Goal: Contribute content: Contribute content

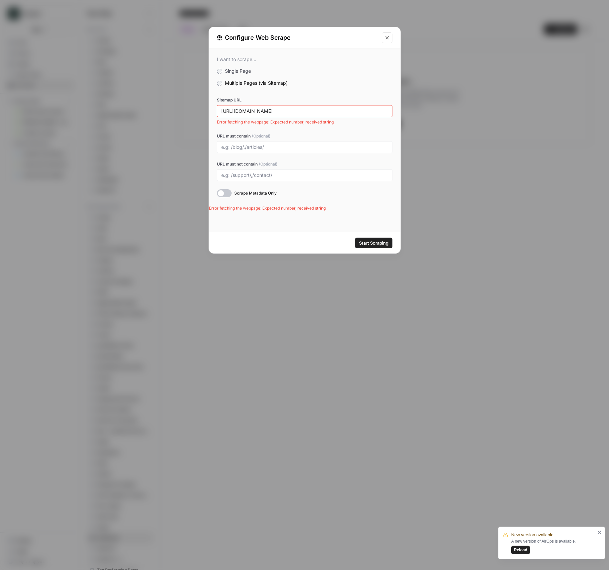
scroll to position [35, 0]
click at [384, 245] on span "Start Scraping" at bounding box center [373, 243] width 29 height 7
click at [382, 35] on button "Close modal" at bounding box center [387, 37] width 11 height 11
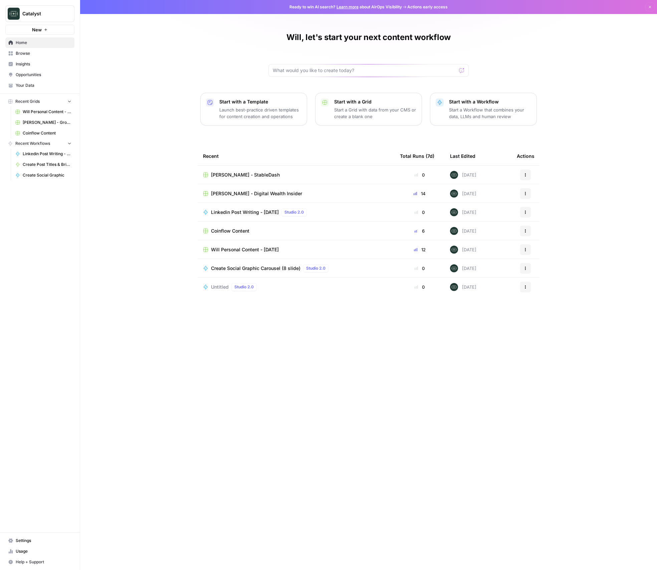
click at [240, 232] on span "Coinflow Content" at bounding box center [230, 231] width 38 height 7
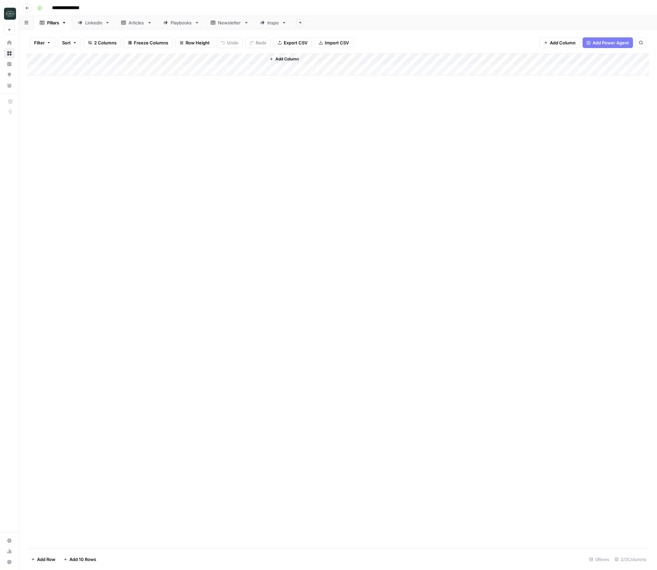
click at [88, 24] on div "Linkedin" at bounding box center [93, 22] width 17 height 7
click at [307, 511] on div "Add Column" at bounding box center [338, 300] width 622 height 495
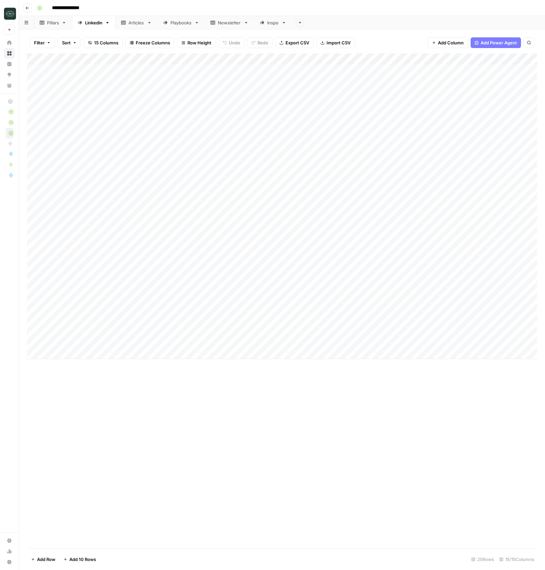
click at [179, 354] on div "Add Column" at bounding box center [282, 206] width 510 height 306
type textarea "**********"
click at [363, 420] on div "Add Column" at bounding box center [282, 300] width 510 height 495
click at [300, 359] on div "Add Column" at bounding box center [282, 211] width 510 height 317
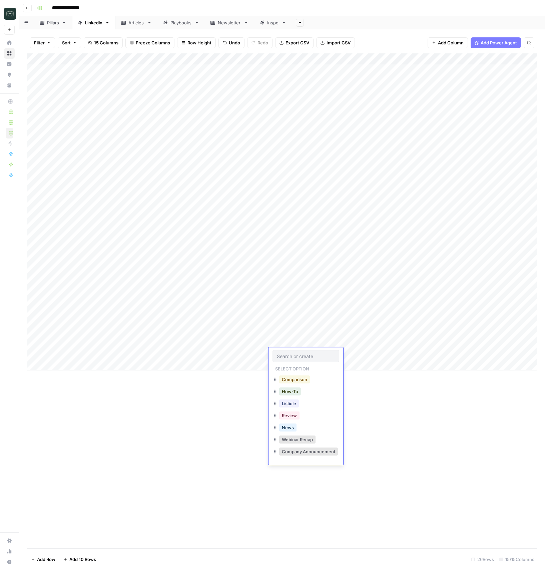
click at [295, 379] on button "Comparison" at bounding box center [294, 379] width 31 height 8
click at [353, 353] on div "Add Column" at bounding box center [282, 211] width 510 height 317
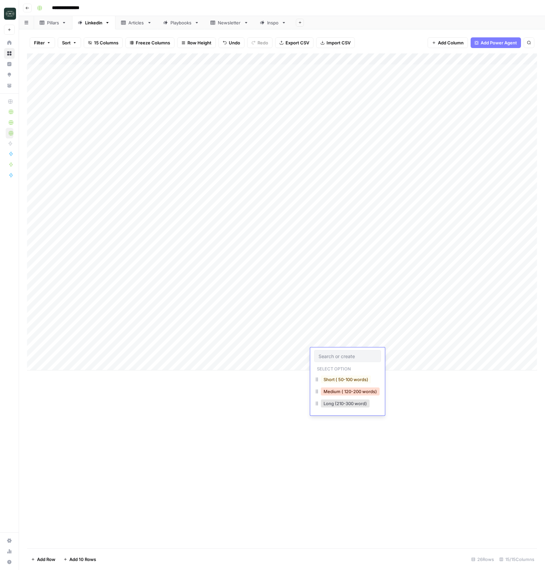
click at [353, 389] on button "Medium ( 120-200 words)" at bounding box center [350, 391] width 59 height 8
click at [399, 351] on div "Add Column" at bounding box center [282, 211] width 510 height 317
click at [482, 354] on div "Add Column" at bounding box center [282, 211] width 510 height 317
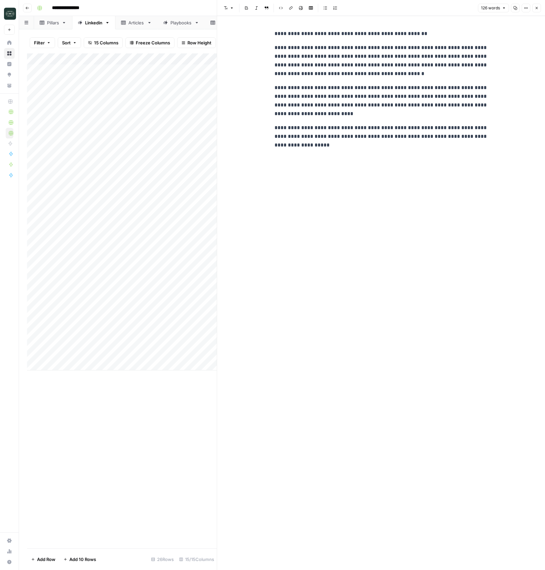
click at [538, 7] on icon "button" at bounding box center [537, 8] width 2 height 2
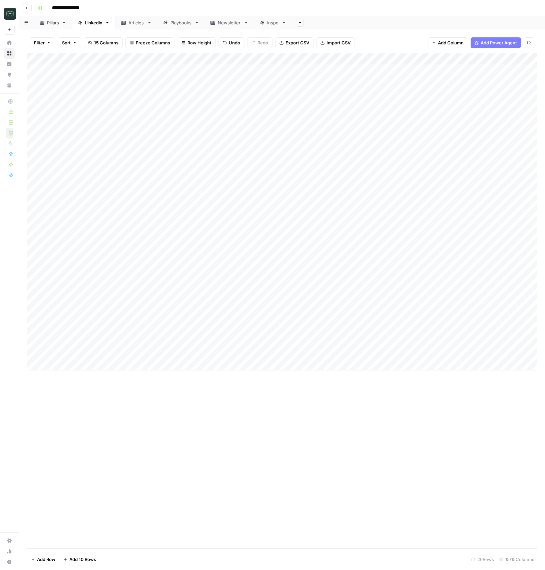
click at [295, 356] on div "Add Column" at bounding box center [282, 211] width 510 height 317
click at [214, 355] on div "Add Column" at bounding box center [282, 211] width 510 height 317
drag, startPoint x: 220, startPoint y: 451, endPoint x: 284, endPoint y: 372, distance: 100.9
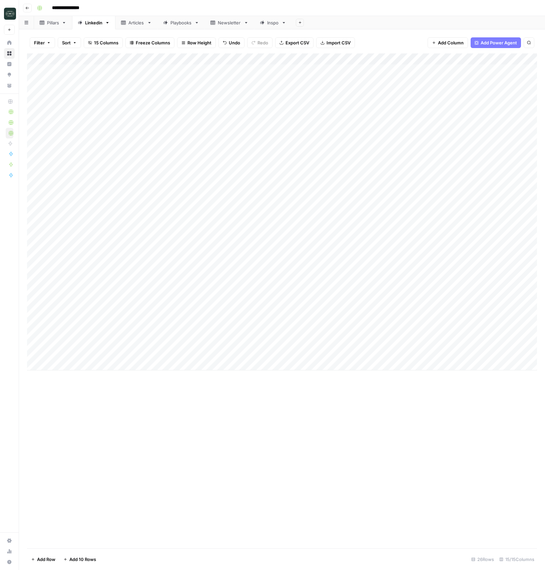
click at [221, 451] on div "Add Column" at bounding box center [282, 300] width 510 height 495
click at [288, 355] on div "Add Column" at bounding box center [282, 211] width 510 height 317
click at [293, 417] on button "Review" at bounding box center [289, 415] width 20 height 8
drag, startPoint x: 423, startPoint y: 353, endPoint x: 432, endPoint y: 424, distance: 71.3
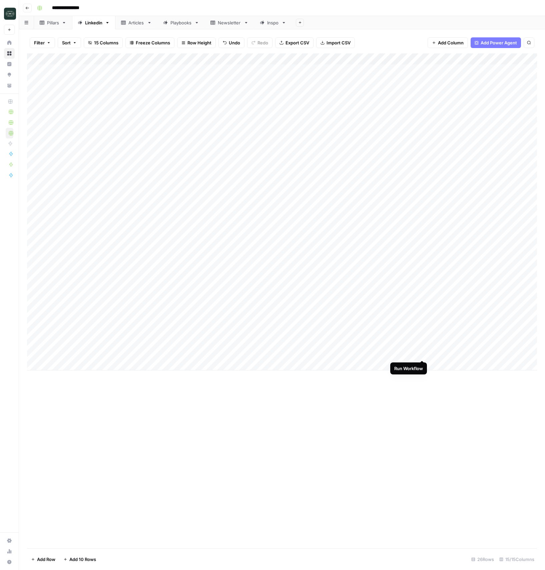
click at [423, 353] on div "Add Column" at bounding box center [282, 211] width 510 height 317
click at [267, 438] on div "Add Column" at bounding box center [282, 300] width 510 height 495
click at [403, 395] on div "Add Column" at bounding box center [282, 300] width 510 height 495
click at [249, 363] on div "Add Column" at bounding box center [282, 211] width 510 height 317
type textarea "**********"
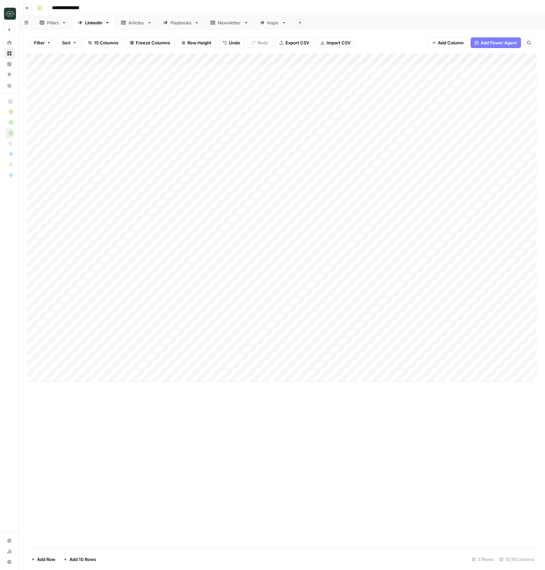
click at [291, 366] on div "Add Column" at bounding box center [282, 217] width 510 height 328
click at [309, 465] on button "Company Announcement" at bounding box center [308, 463] width 59 height 8
click at [328, 365] on div "Add Column" at bounding box center [282, 217] width 510 height 328
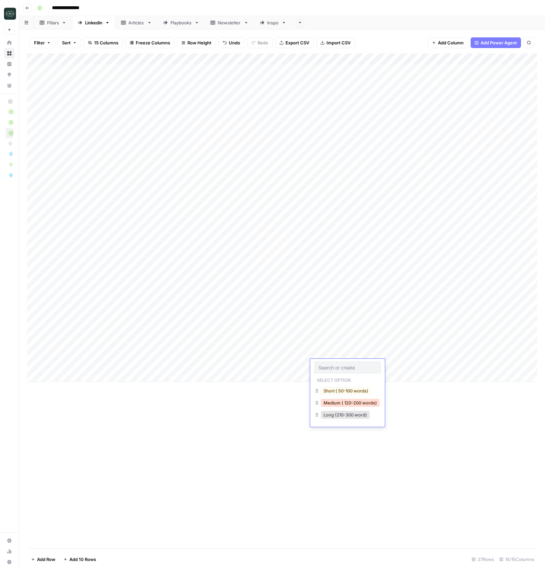
click at [336, 403] on button "Medium ( 120-200 words)" at bounding box center [350, 403] width 59 height 8
click at [394, 365] on div "Add Column" at bounding box center [282, 217] width 510 height 328
click at [238, 376] on div "Add Column" at bounding box center [282, 217] width 510 height 328
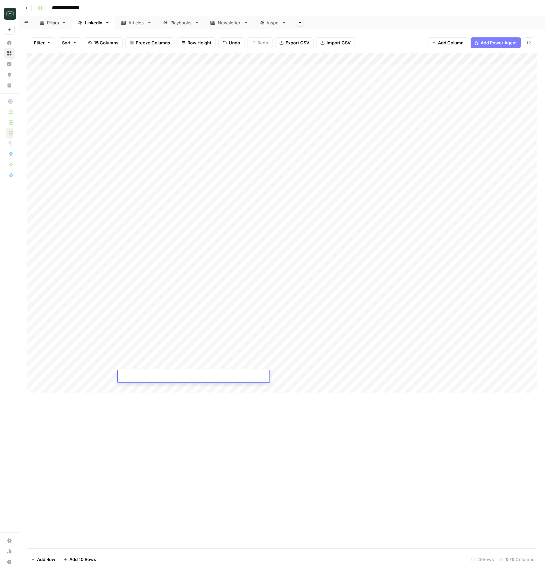
type textarea "**********"
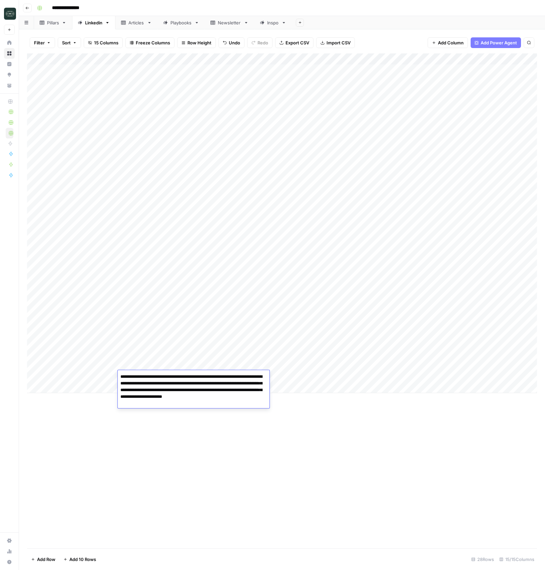
click at [286, 378] on div "Add Column" at bounding box center [282, 223] width 510 height 340
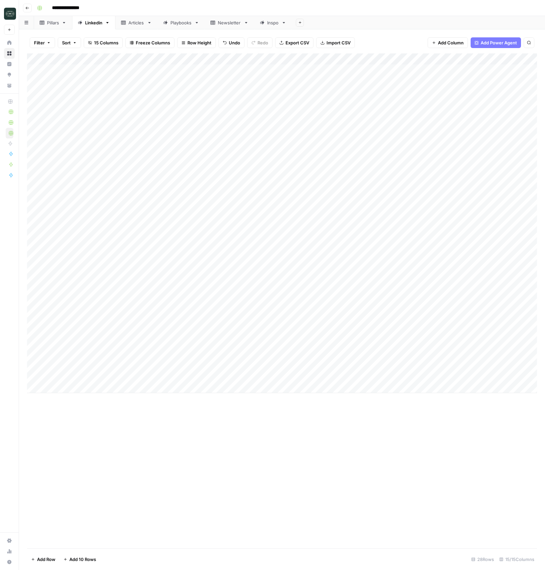
click at [286, 378] on div "Add Column" at bounding box center [282, 223] width 510 height 340
click at [294, 413] on button "How-To" at bounding box center [290, 414] width 22 height 8
click at [339, 375] on div "Add Column" at bounding box center [282, 223] width 510 height 340
click at [345, 425] on button "Long (210-300 word)" at bounding box center [345, 426] width 49 height 8
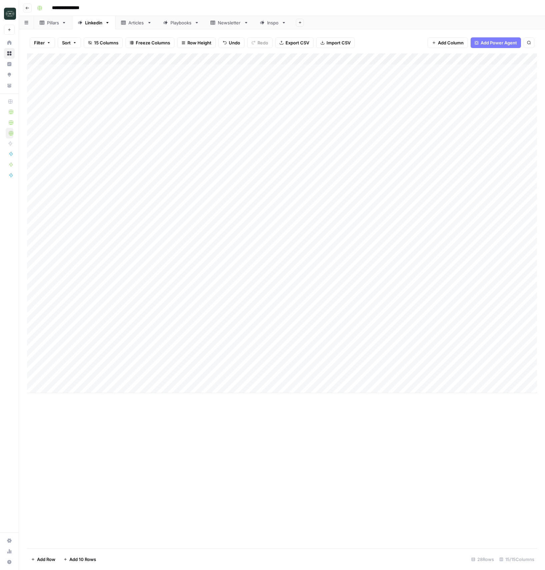
click at [394, 376] on div "Add Column" at bounding box center [282, 223] width 510 height 340
click at [225, 387] on div "Add Column" at bounding box center [282, 223] width 510 height 340
type textarea "**********"
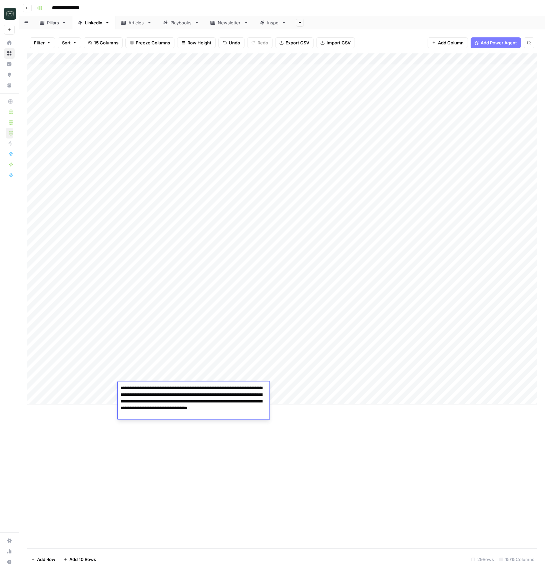
click at [286, 388] on div "Add Column" at bounding box center [282, 228] width 510 height 351
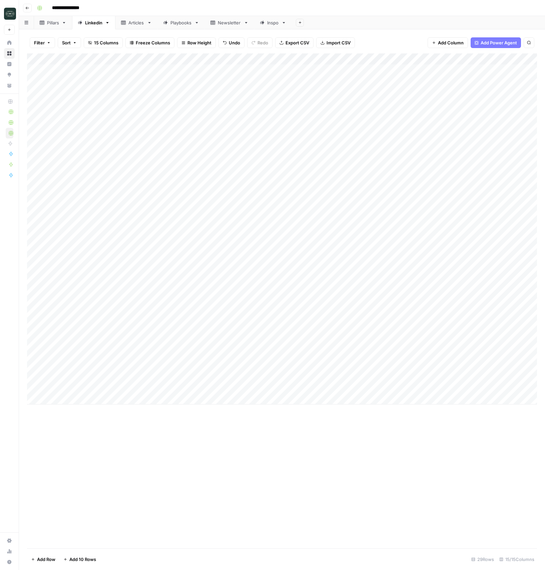
click at [286, 388] on div "Add Column" at bounding box center [282, 228] width 510 height 351
click at [293, 449] on button "Review" at bounding box center [289, 450] width 20 height 8
click at [345, 386] on div "Add Column" at bounding box center [282, 228] width 510 height 351
drag, startPoint x: 342, startPoint y: 422, endPoint x: 356, endPoint y: 404, distance: 22.6
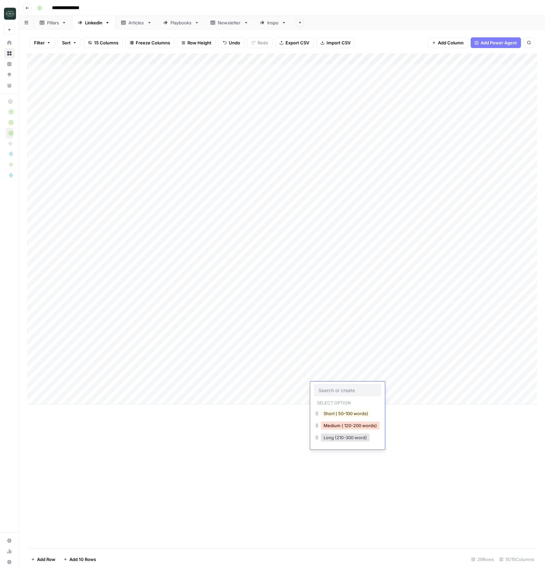
click at [342, 422] on button "Medium ( 120-200 words)" at bounding box center [350, 426] width 59 height 8
click at [392, 389] on div "Add Column" at bounding box center [282, 228] width 510 height 351
